Goal: Check status: Check status

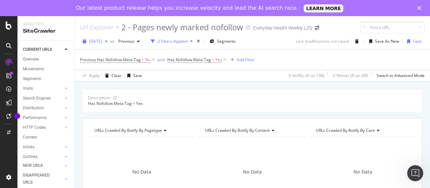
click at [102, 41] on span "[DATE]" at bounding box center [95, 41] width 13 height 6
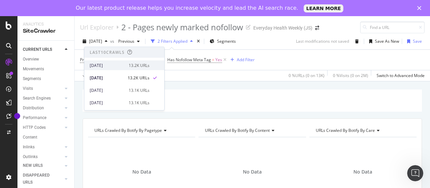
click at [117, 65] on div "[DATE]" at bounding box center [107, 65] width 35 height 6
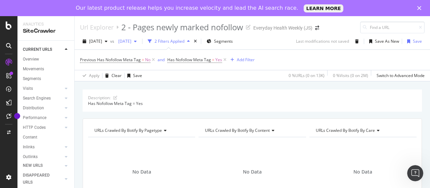
click at [131, 42] on span "[DATE]" at bounding box center [123, 41] width 16 height 6
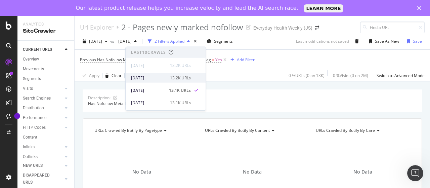
click at [147, 78] on div "[DATE]" at bounding box center [148, 78] width 35 height 6
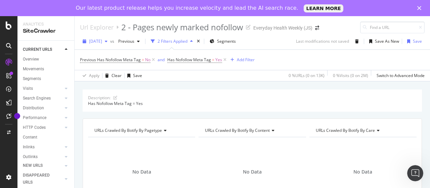
click at [110, 44] on div "[DATE]" at bounding box center [95, 41] width 30 height 10
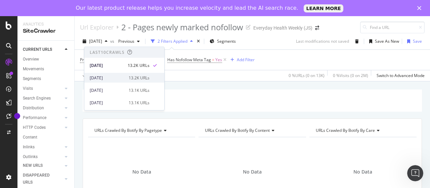
click at [116, 76] on div "[DATE]" at bounding box center [107, 78] width 35 height 6
